Goal: Information Seeking & Learning: Stay updated

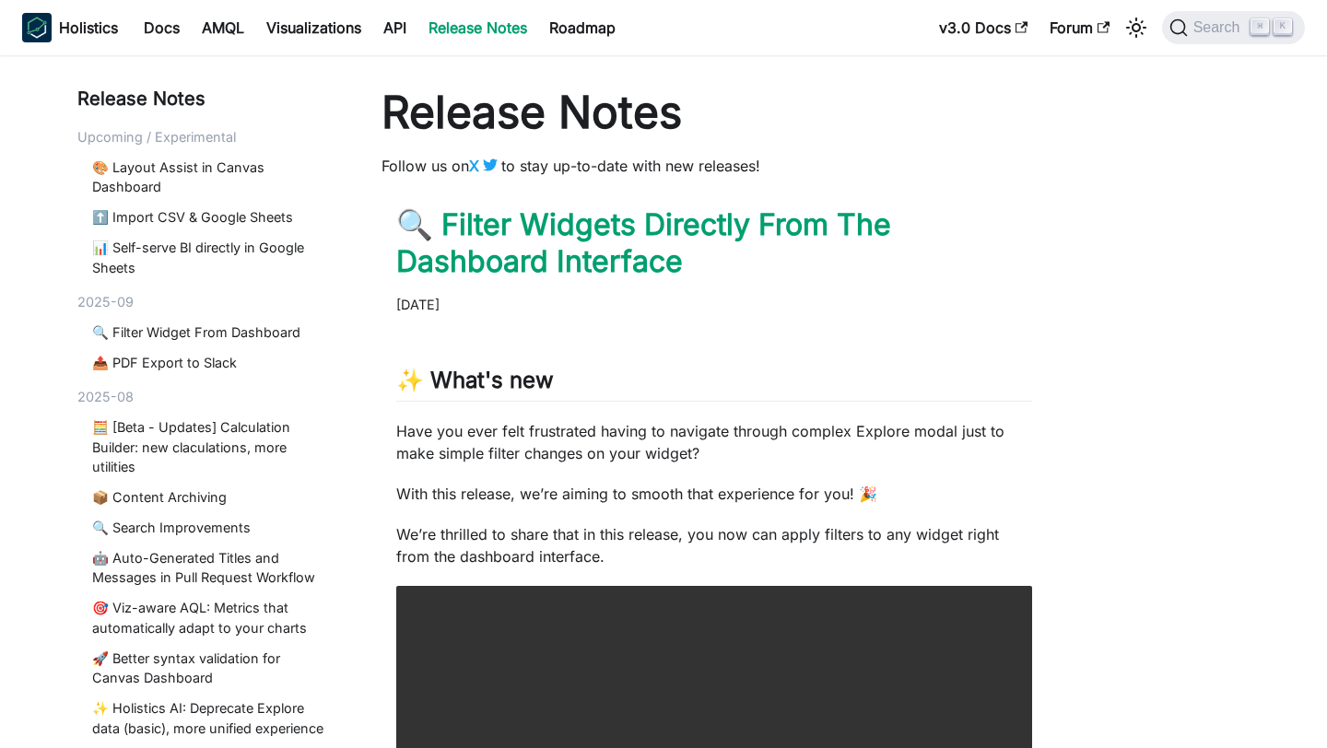
drag, startPoint x: 120, startPoint y: 390, endPoint x: 125, endPoint y: 404, distance: 14.9
click at [120, 390] on div "2025-08" at bounding box center [207, 397] width 260 height 20
click at [151, 436] on link "🧮 [Beta - Updates] Calculation Builder: new claculations, more utilities" at bounding box center [211, 447] width 238 height 60
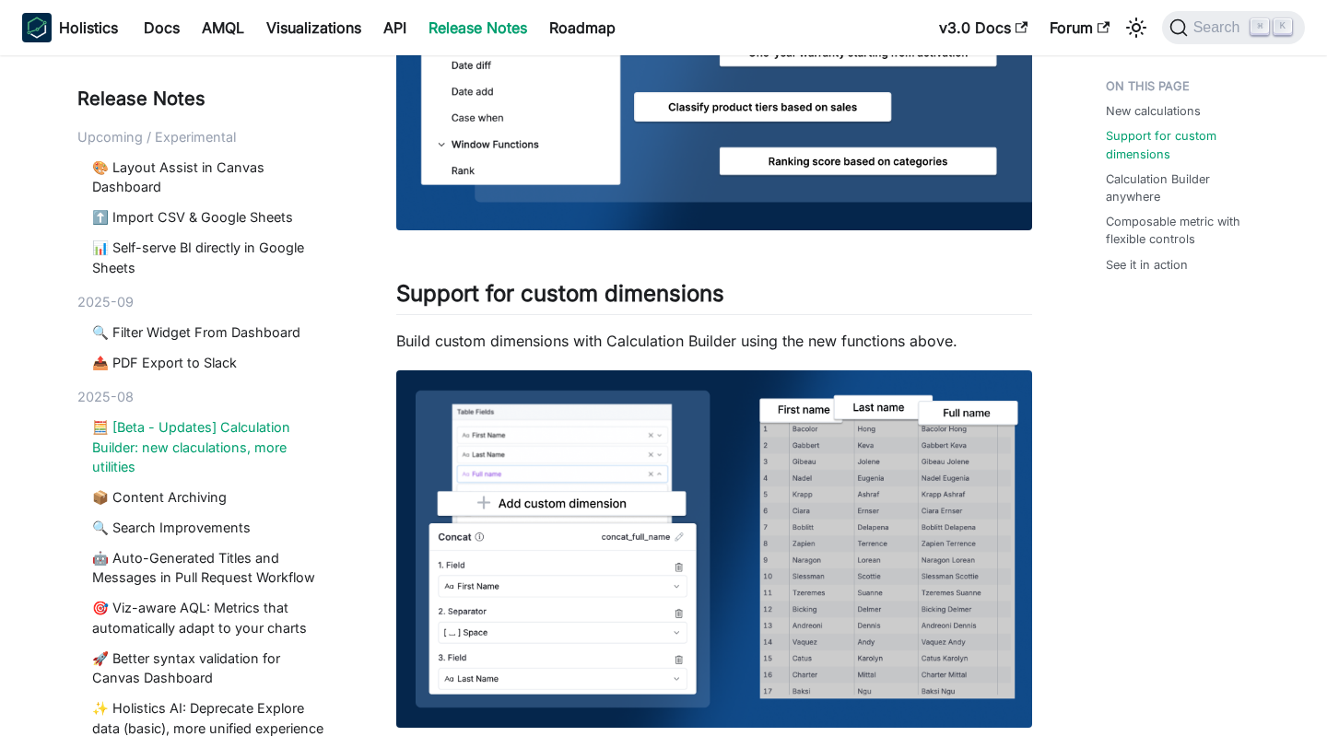
scroll to position [730, 0]
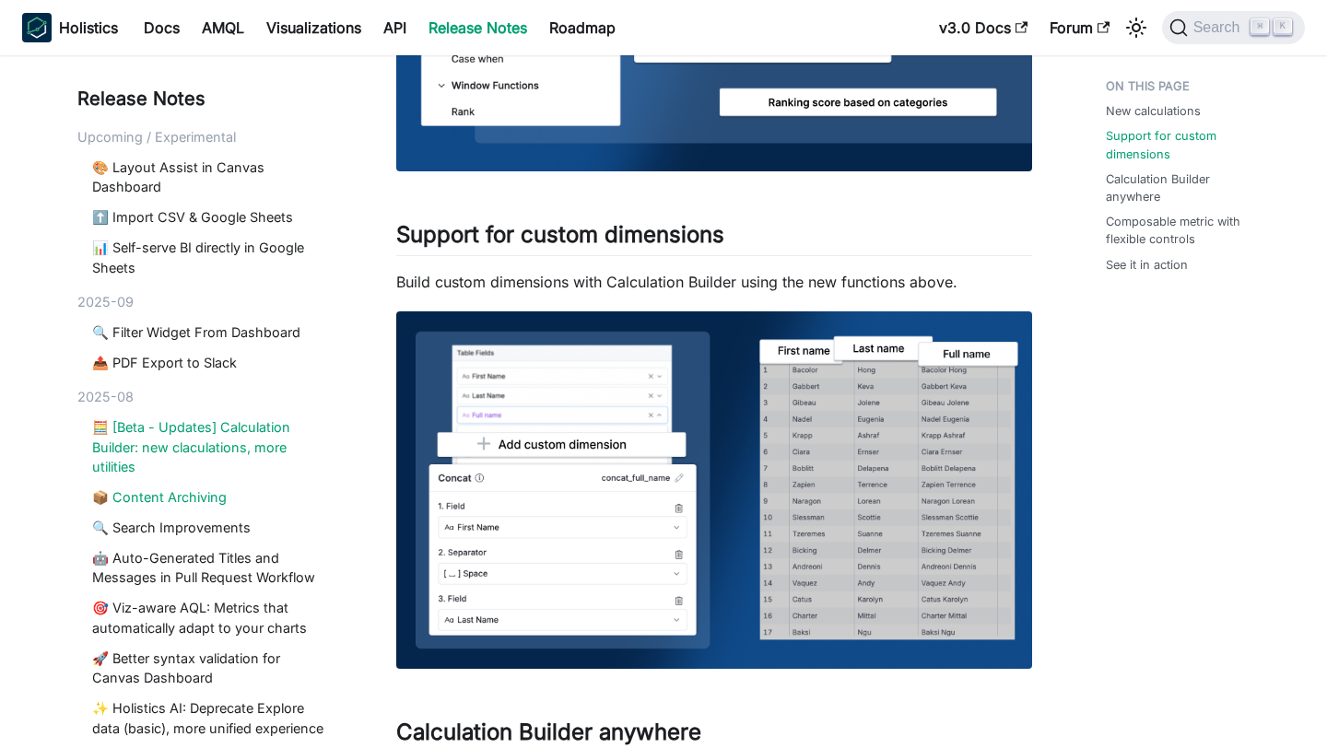
click at [123, 494] on link "📦 Content Archiving" at bounding box center [211, 497] width 238 height 20
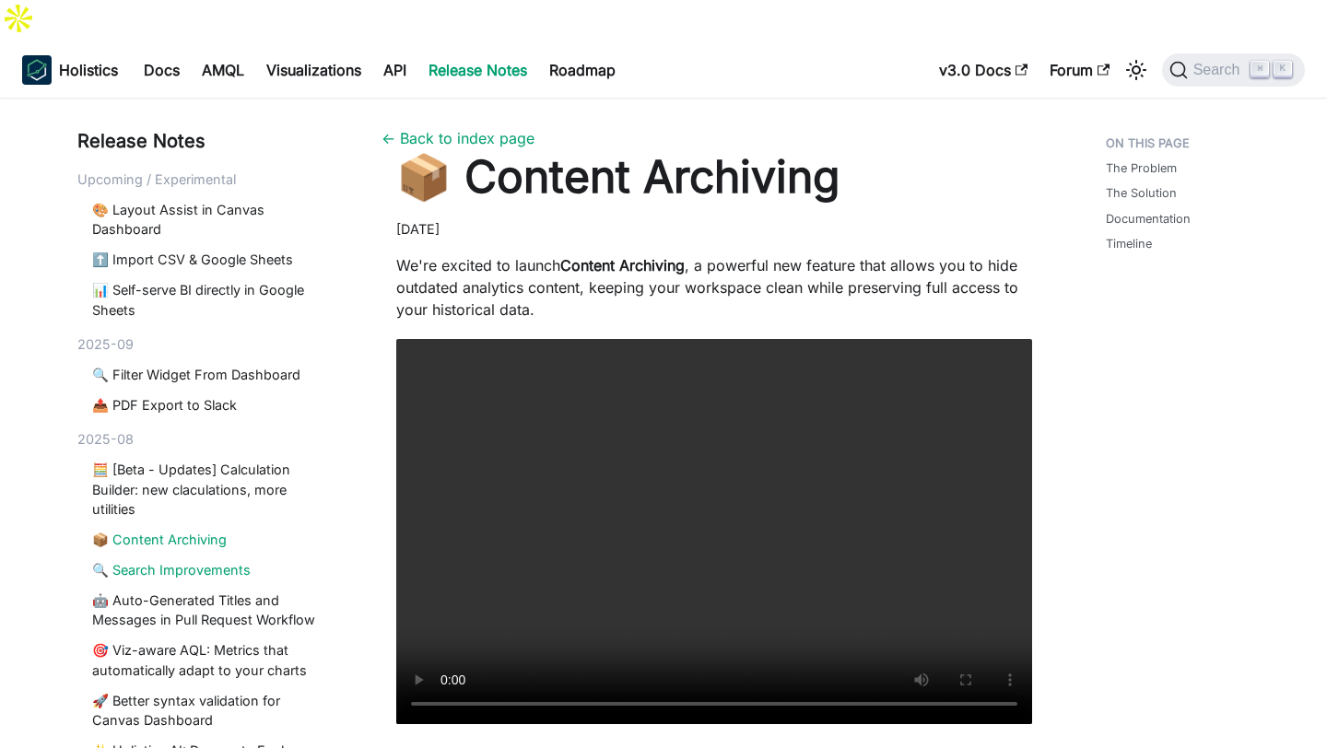
click at [151, 560] on link "🔍 Search Improvements" at bounding box center [211, 570] width 238 height 20
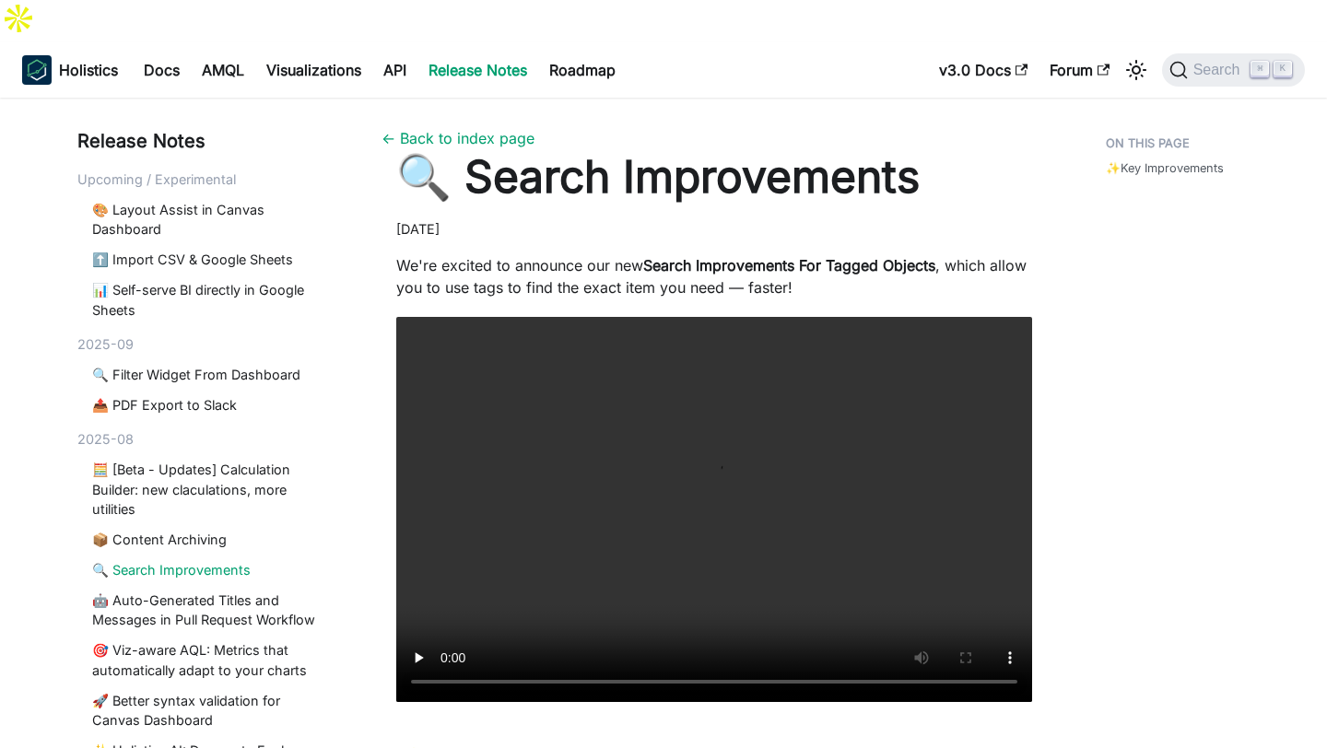
scroll to position [328, 0]
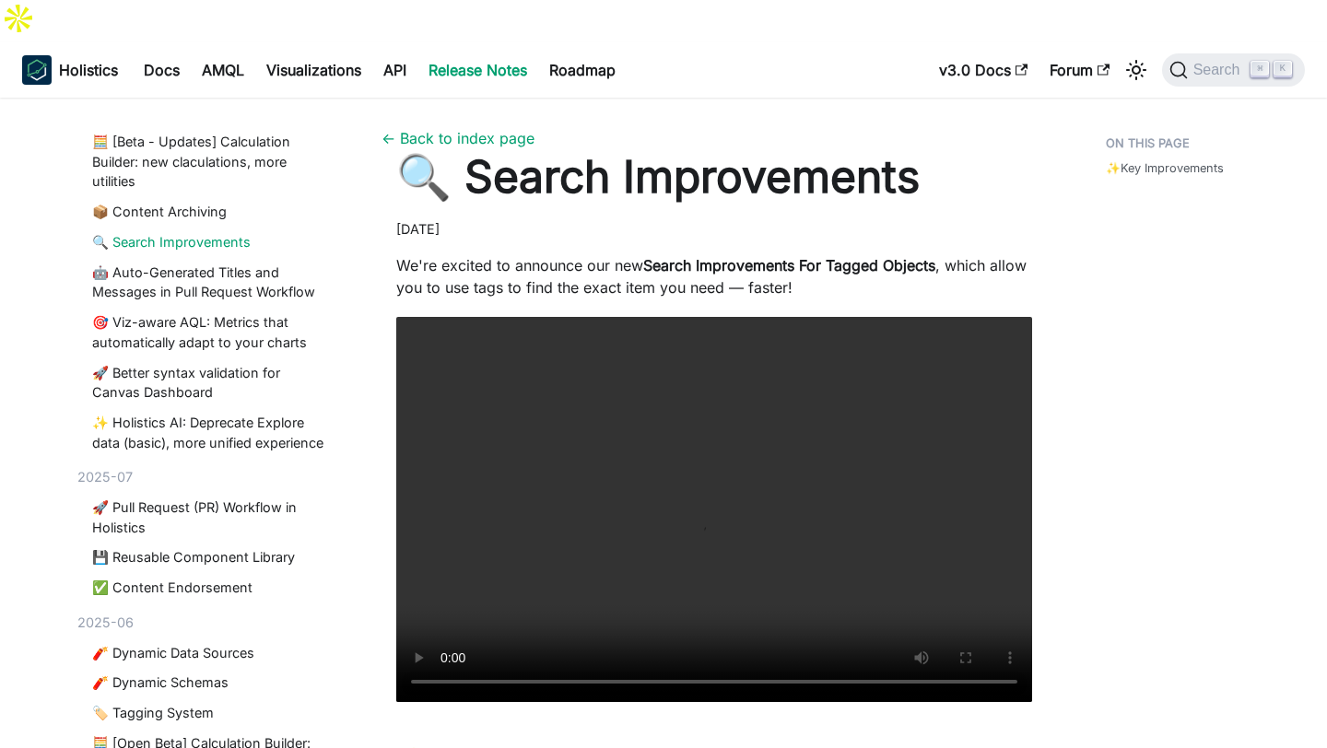
click at [151, 529] on div "🚀 Pull Request (PR) Workflow in Holistics 💾 Reusable Component Library ✅ Conten…" at bounding box center [207, 548] width 260 height 100
click at [134, 498] on link "🚀 Pull Request (PR) Workflow in Holistics" at bounding box center [211, 518] width 238 height 40
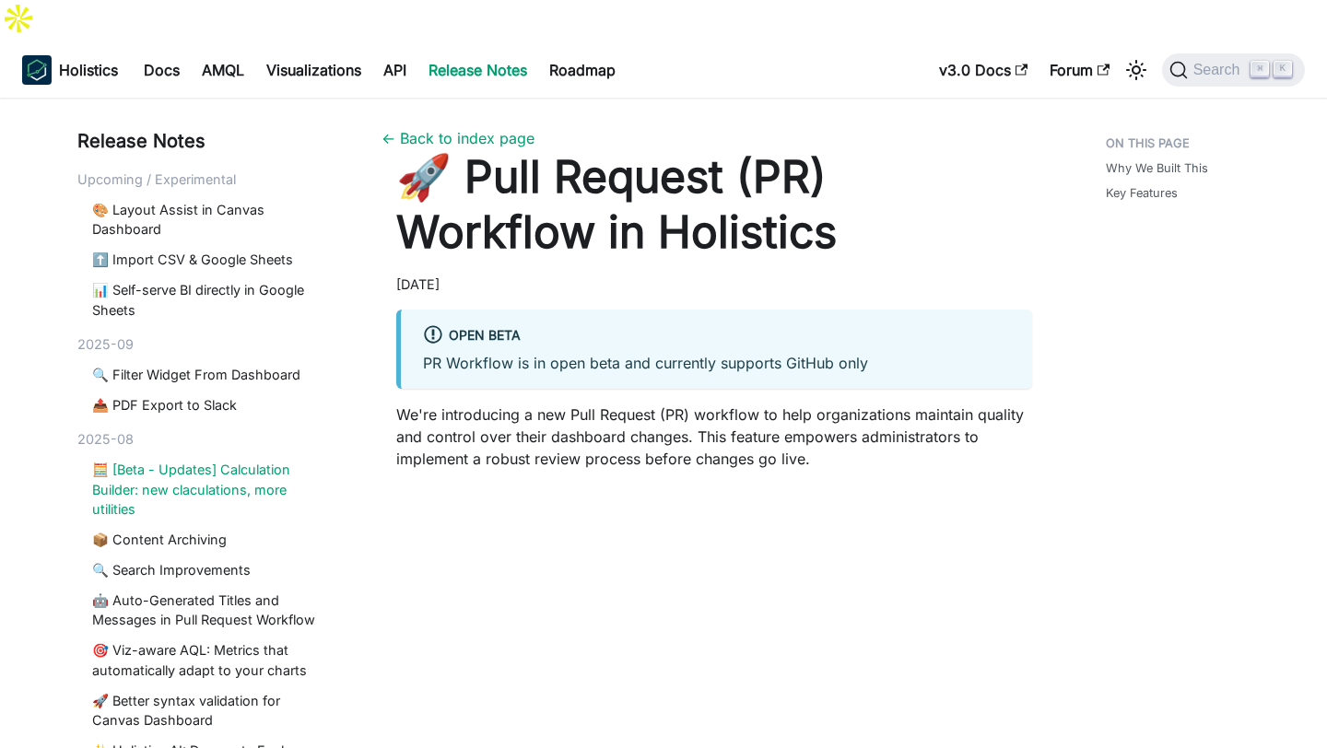
click at [155, 460] on link "🧮 [Beta - Updates] Calculation Builder: new claculations, more utilities" at bounding box center [211, 490] width 238 height 60
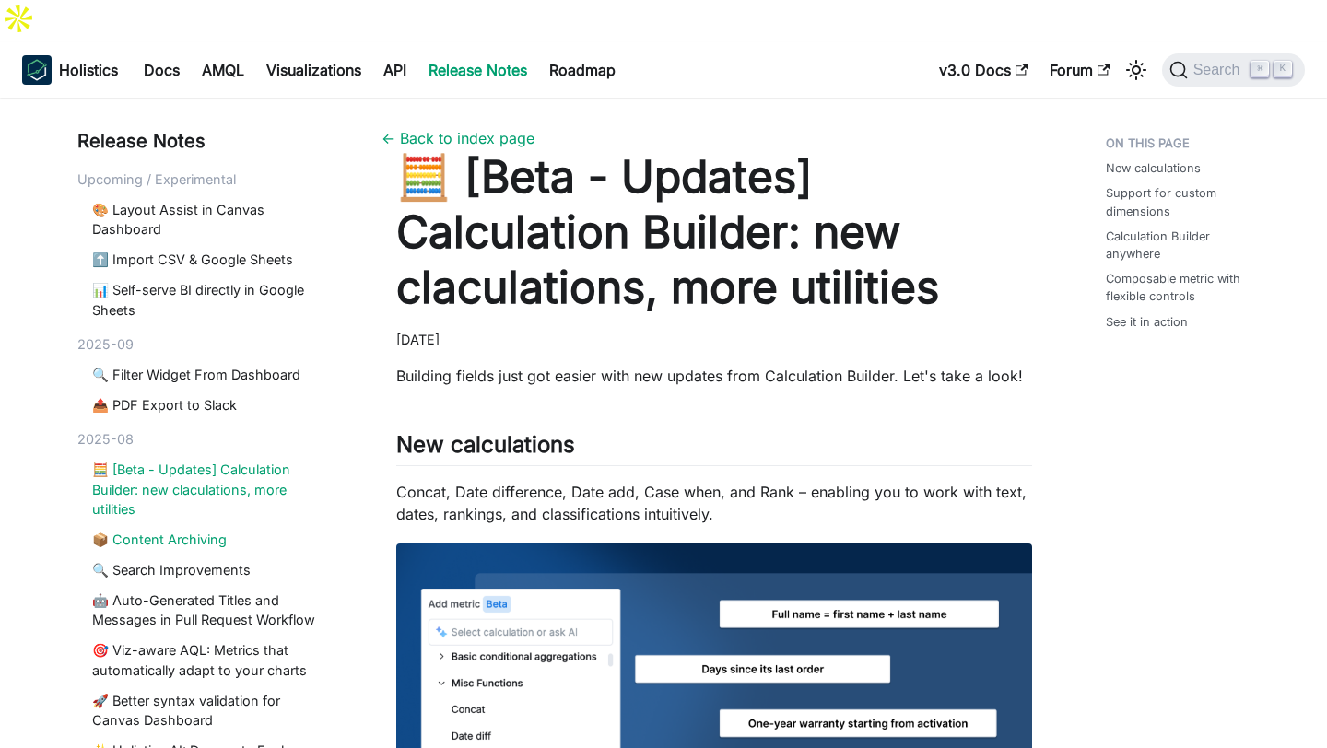
click at [168, 530] on link "📦 Content Archiving" at bounding box center [211, 540] width 238 height 20
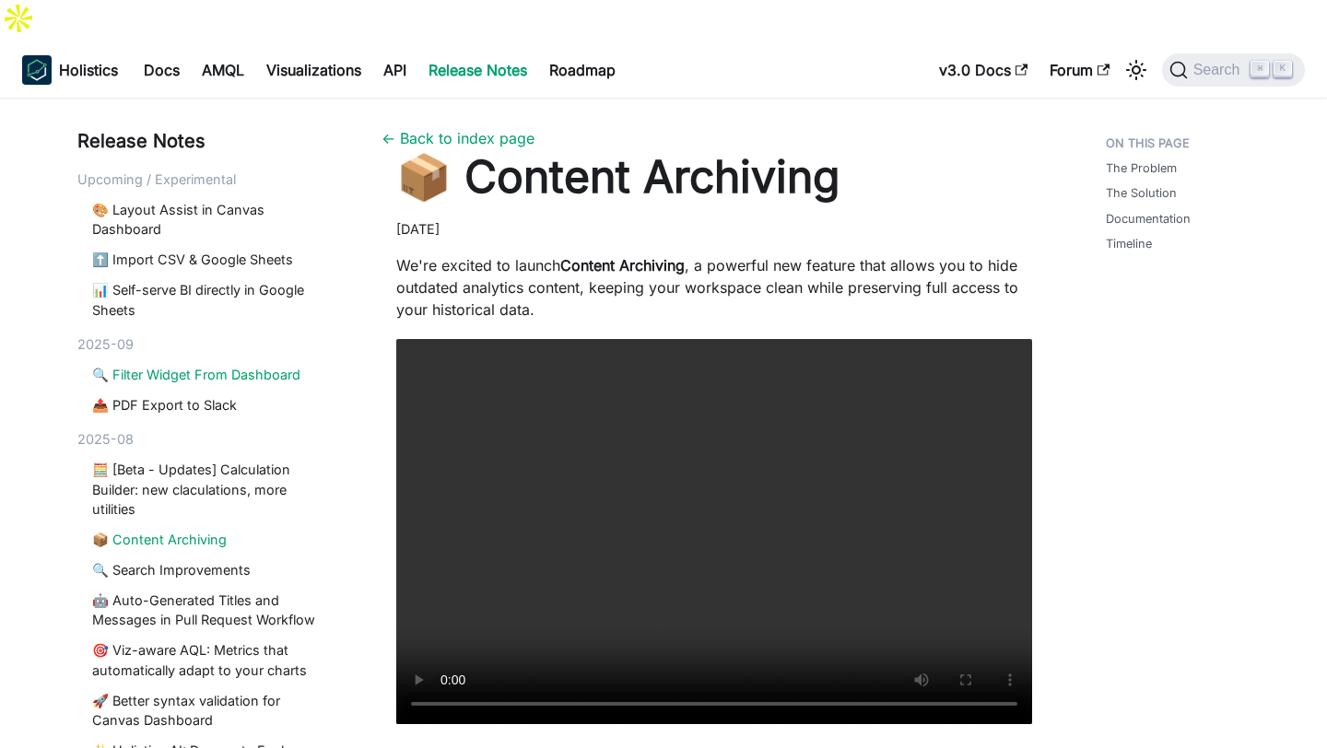
click at [206, 365] on link "🔍 Filter Widget From Dashboard" at bounding box center [211, 375] width 238 height 20
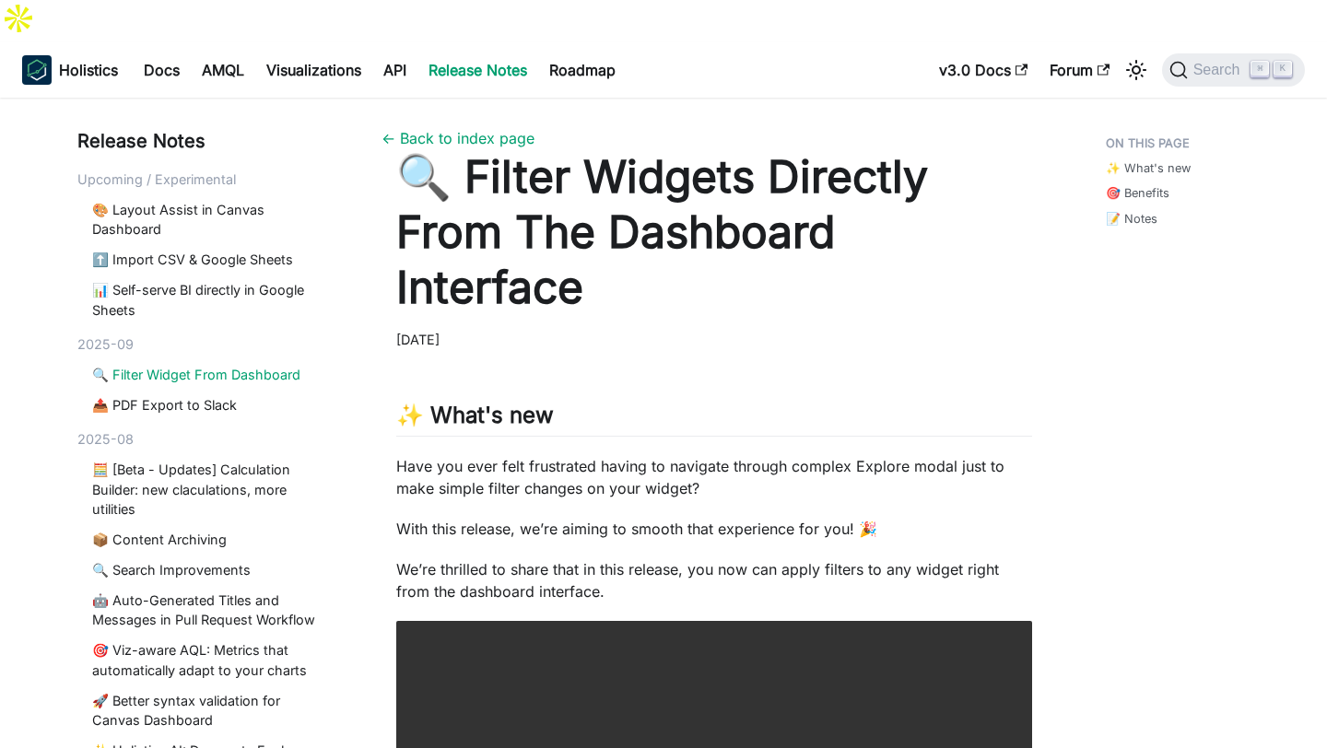
click at [194, 395] on link "📤 PDF Export to Slack" at bounding box center [211, 405] width 238 height 20
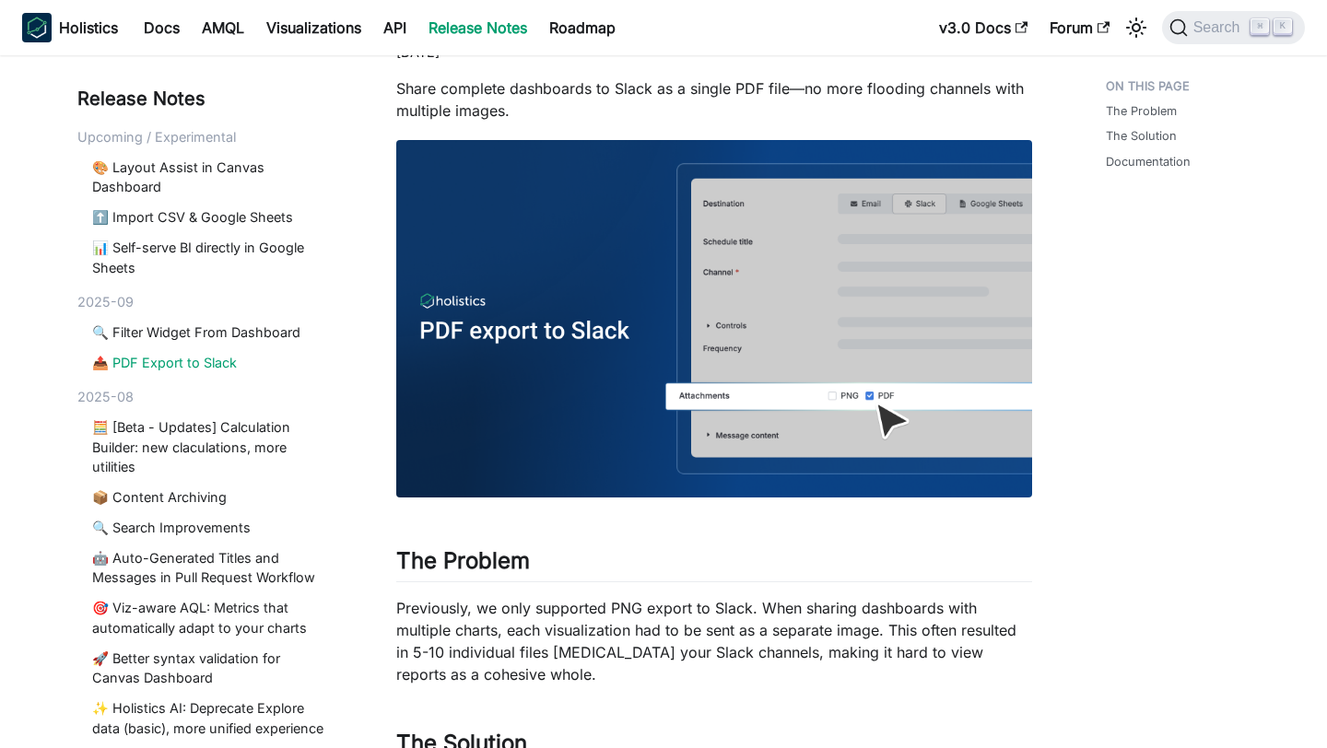
scroll to position [530, 0]
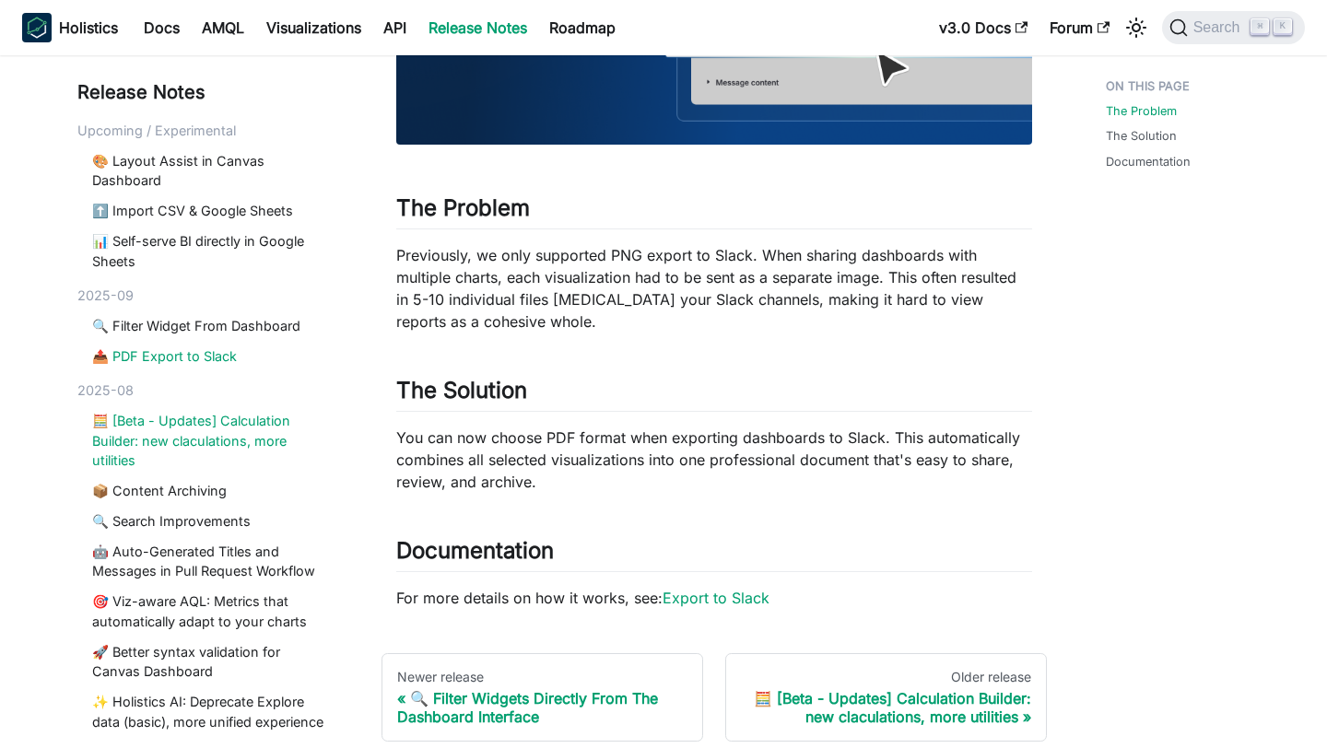
click at [195, 411] on link "🧮 [Beta - Updates] Calculation Builder: new claculations, more utilities" at bounding box center [211, 441] width 238 height 60
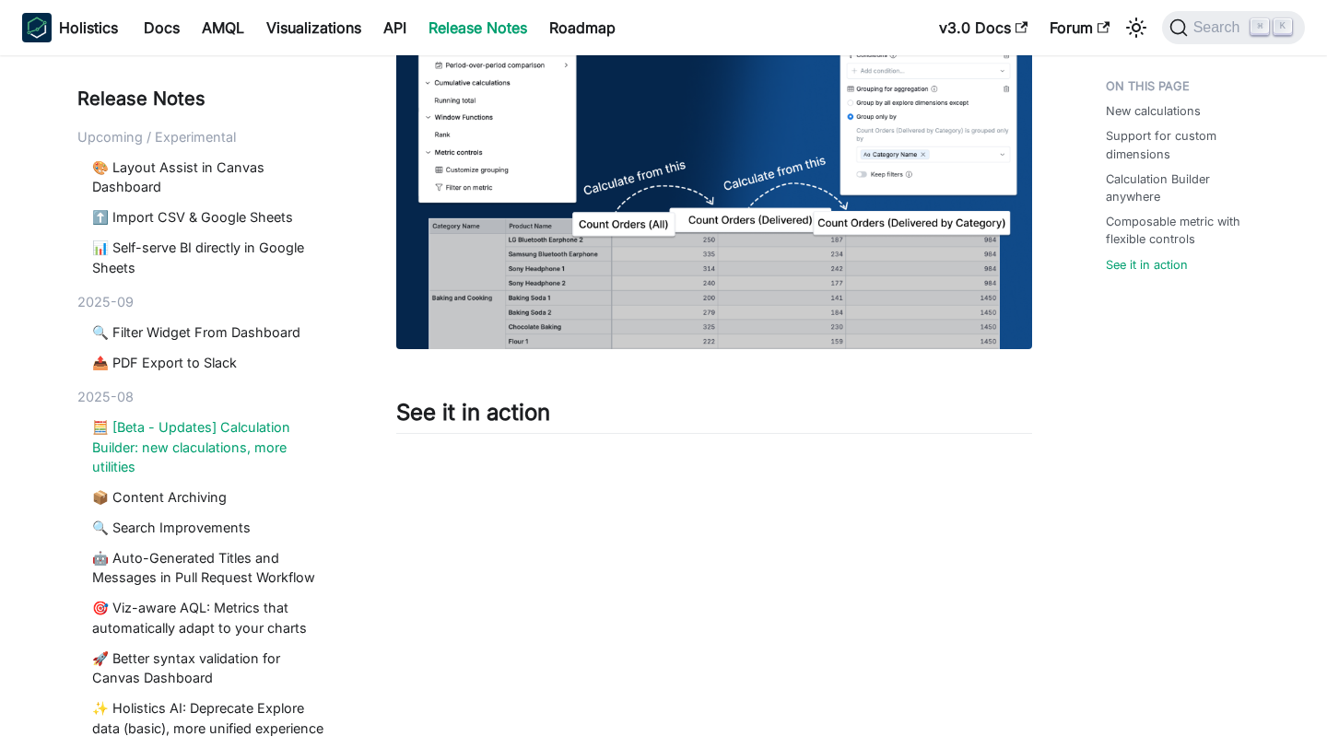
scroll to position [2508, 0]
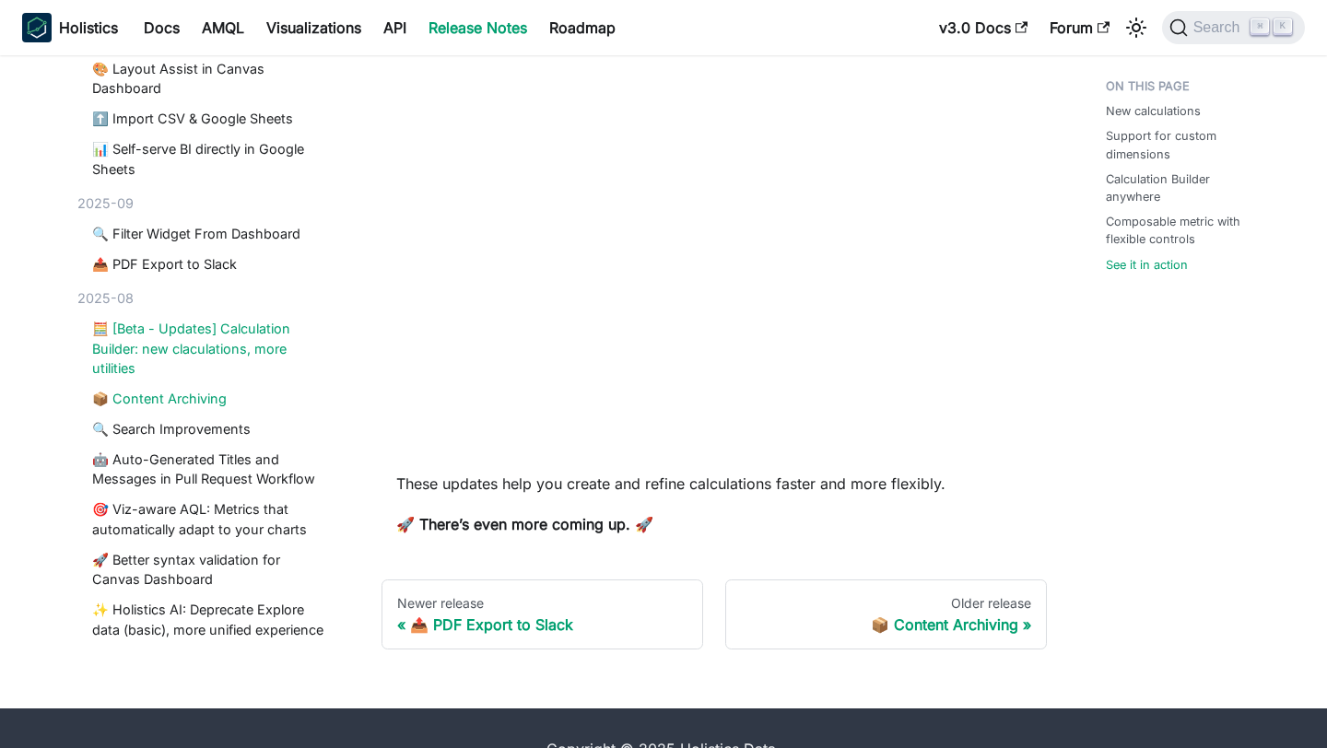
click at [183, 389] on link "📦 Content Archiving" at bounding box center [211, 399] width 238 height 20
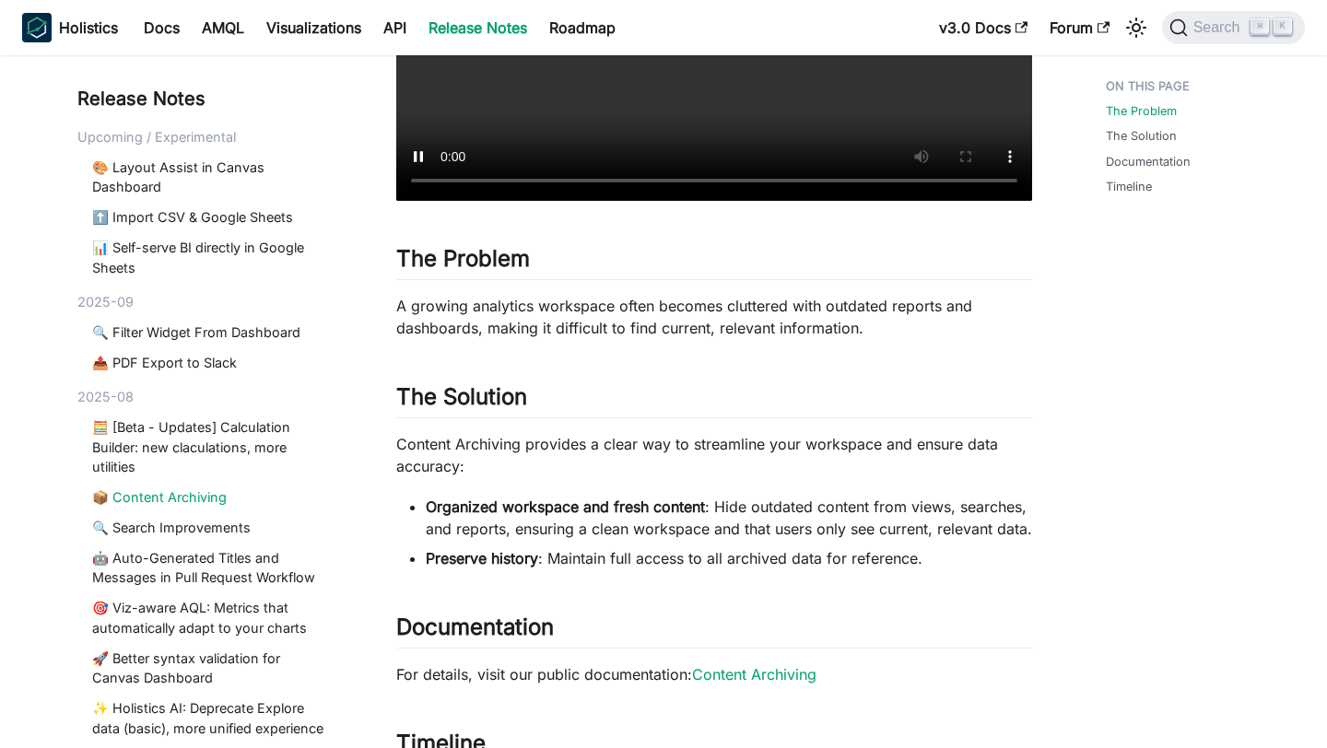
scroll to position [658, 0]
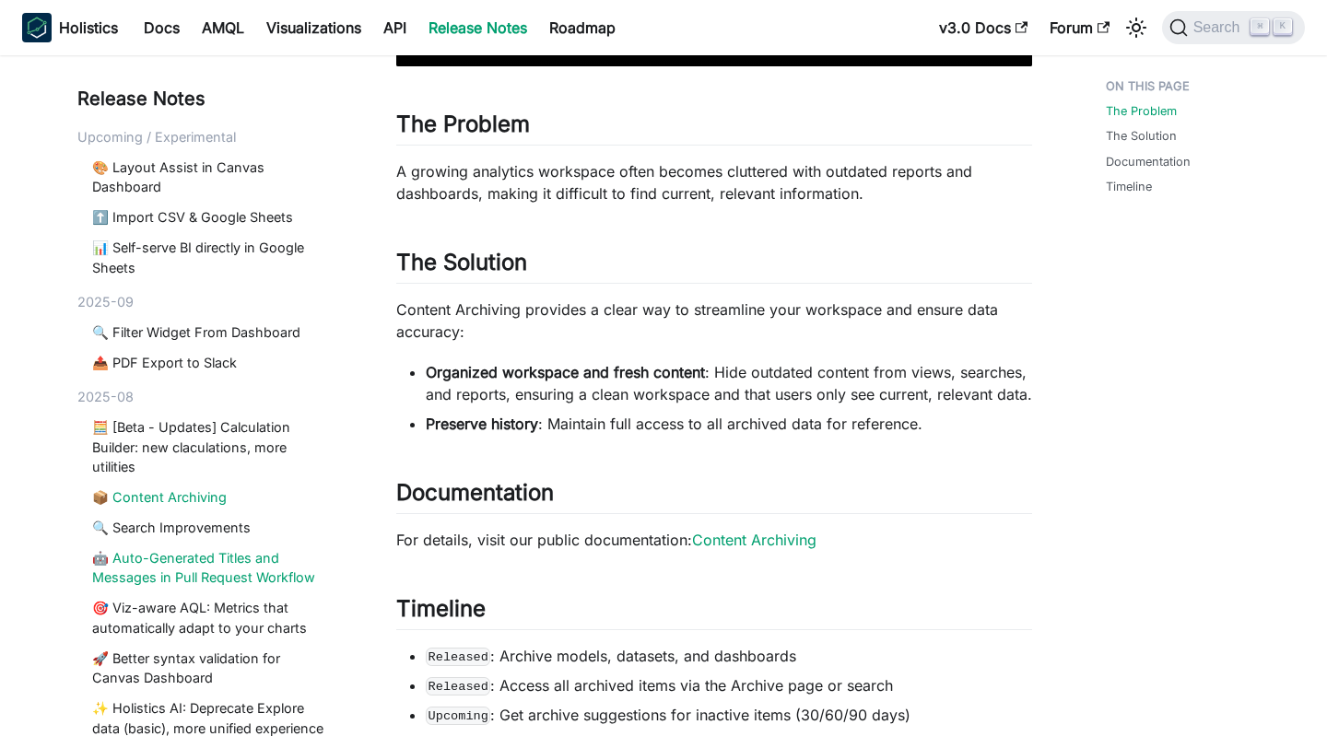
click at [191, 569] on link "🤖 Auto-Generated Titles and Messages in Pull Request Workflow" at bounding box center [211, 568] width 238 height 40
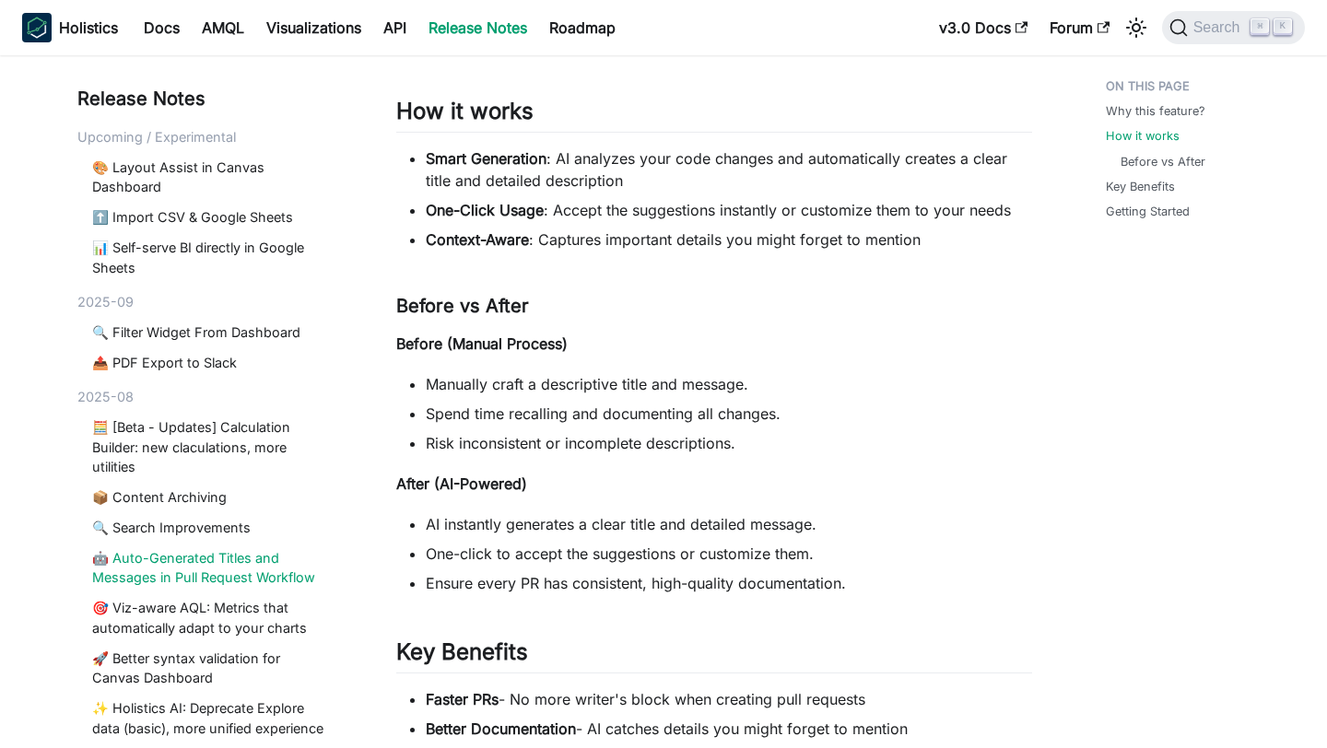
scroll to position [1294, 0]
